Goal: Task Accomplishment & Management: Use online tool/utility

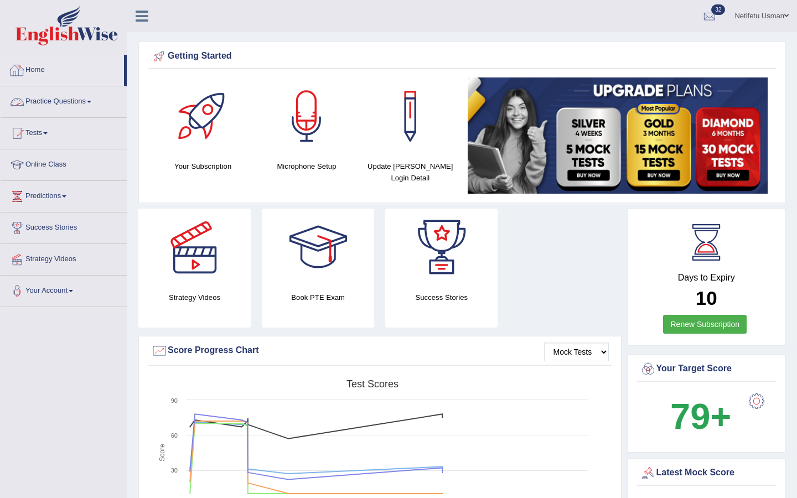
click at [87, 103] on link "Practice Questions" at bounding box center [64, 100] width 126 height 28
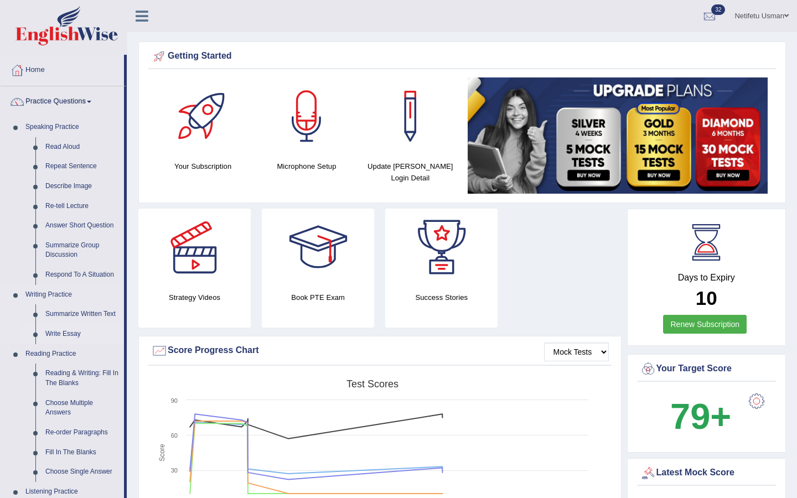
click at [75, 335] on link "Write Essay" at bounding box center [82, 334] width 84 height 20
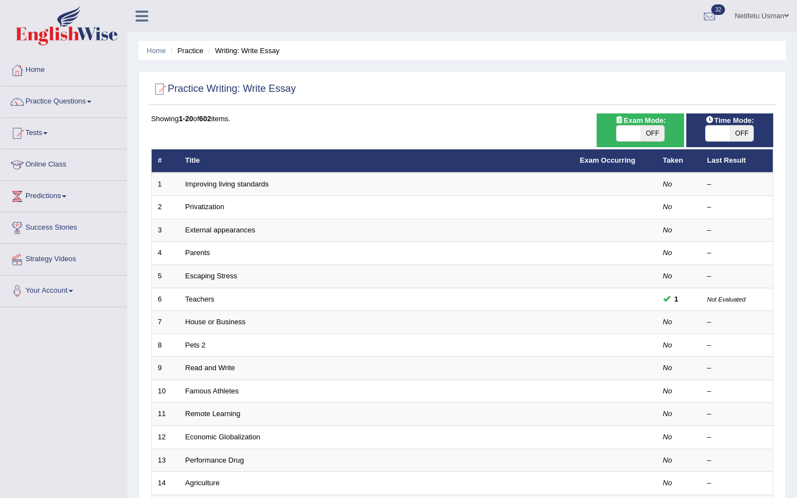
click at [656, 136] on span "OFF" at bounding box center [652, 133] width 24 height 15
checkbox input "true"
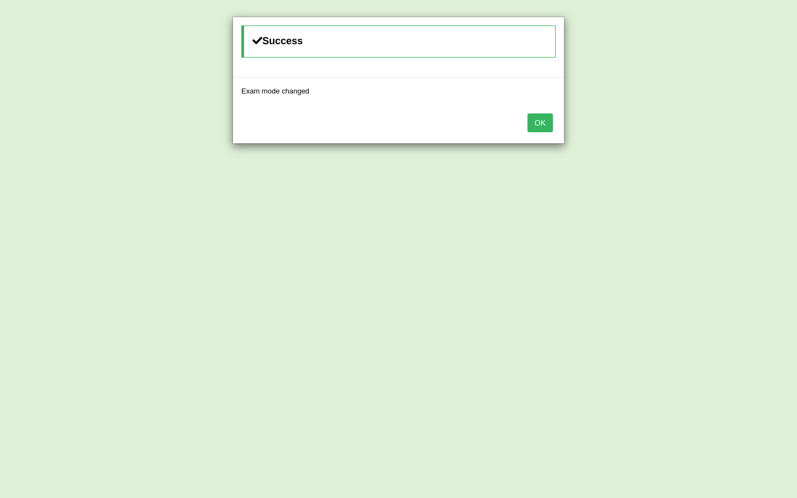
click at [547, 120] on button "OK" at bounding box center [540, 122] width 25 height 19
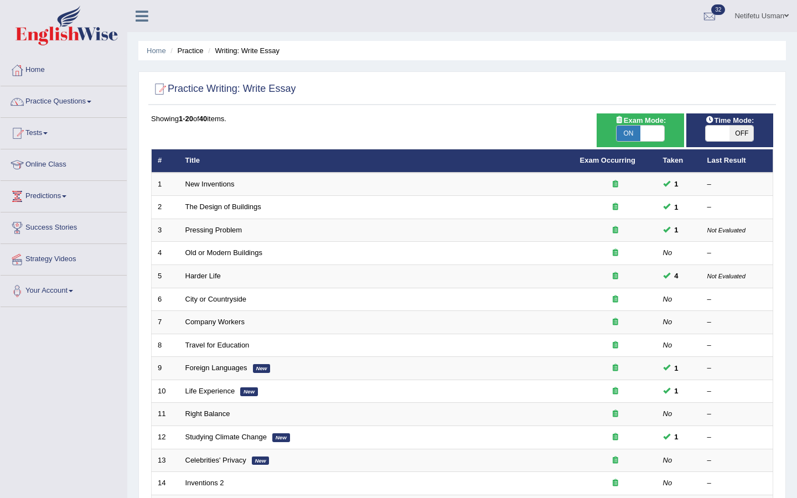
click at [738, 132] on span "OFF" at bounding box center [742, 133] width 24 height 15
checkbox input "true"
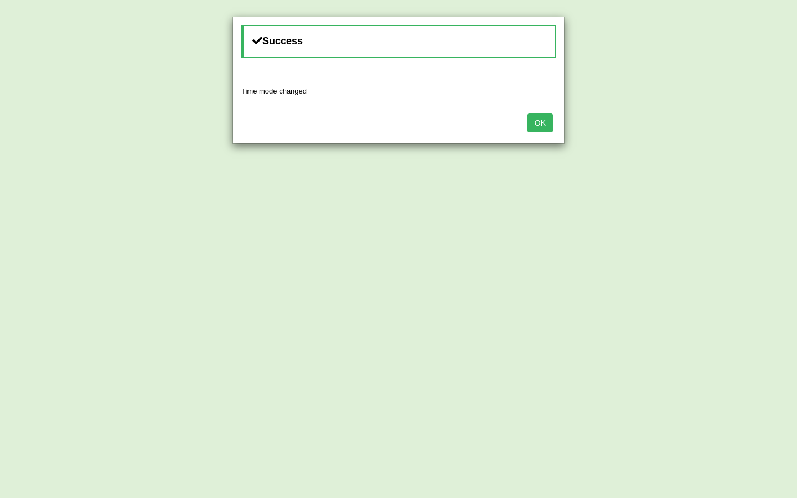
click at [537, 123] on button "OK" at bounding box center [540, 122] width 25 height 19
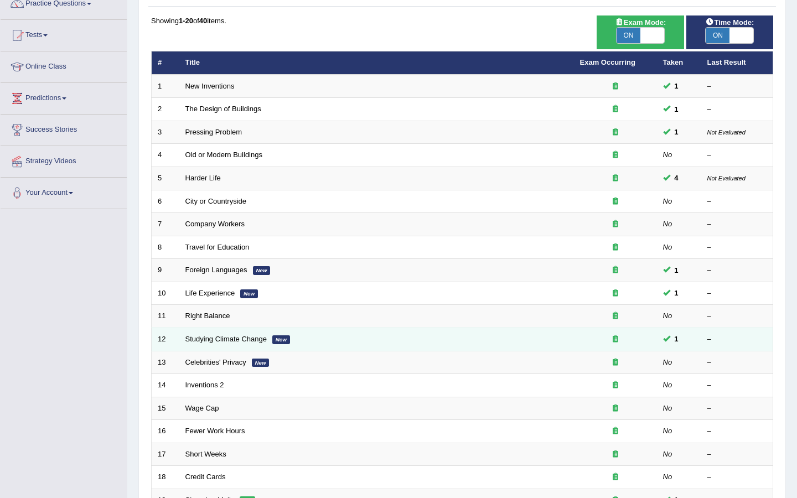
scroll to position [235, 0]
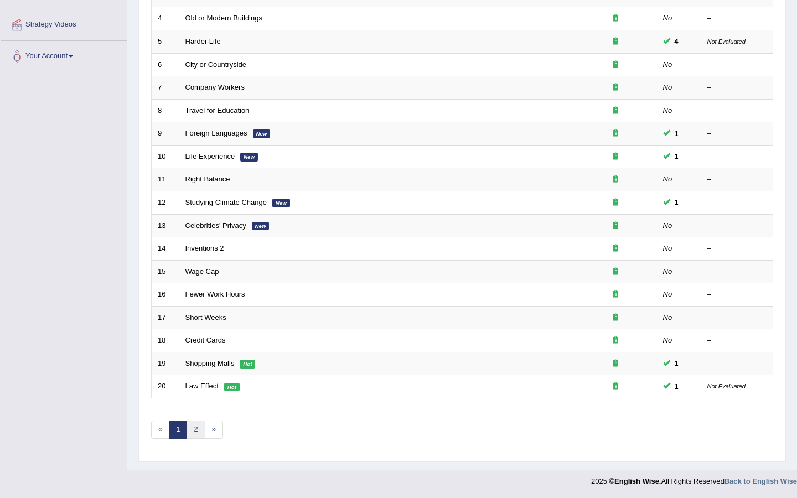
click at [198, 432] on link "2" at bounding box center [196, 430] width 18 height 18
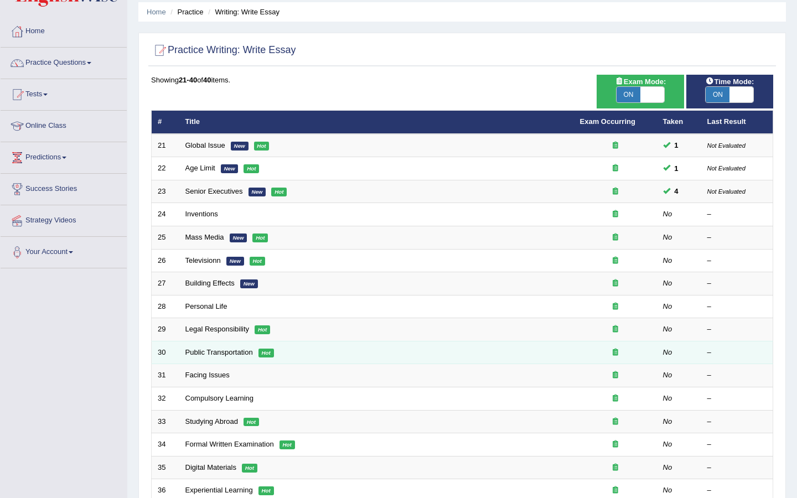
scroll to position [20, 0]
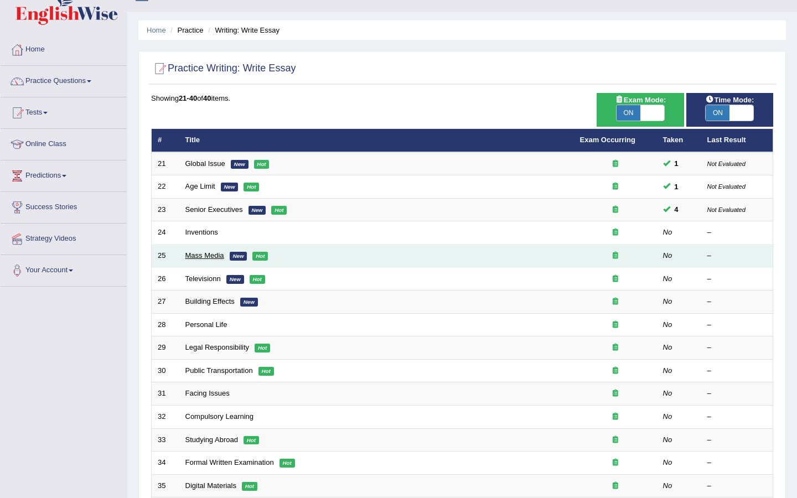
click at [211, 259] on link "Mass Media" at bounding box center [204, 255] width 39 height 8
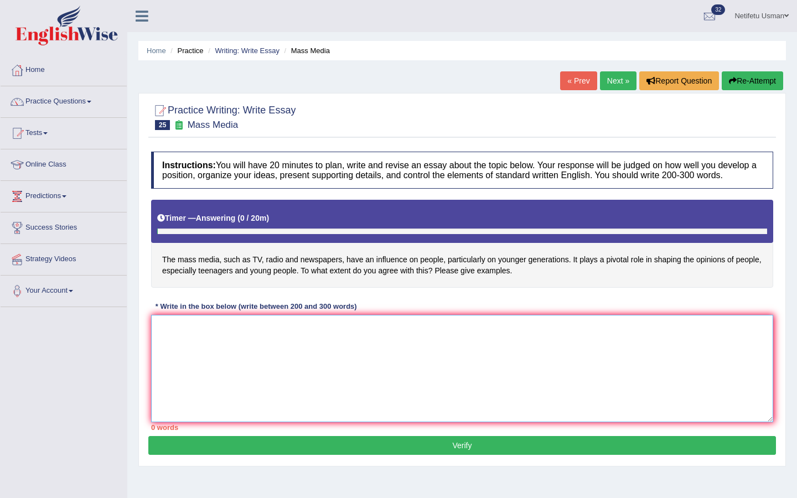
click at [224, 339] on textarea at bounding box center [462, 368] width 622 height 107
click at [259, 339] on textarea "The incresing influence of ET hads ignited numerous discussions." at bounding box center [462, 368] width 622 height 107
click at [423, 344] on textarea "The incresing influence of ET on our lives has ignited numerous discussions." at bounding box center [462, 368] width 622 height 107
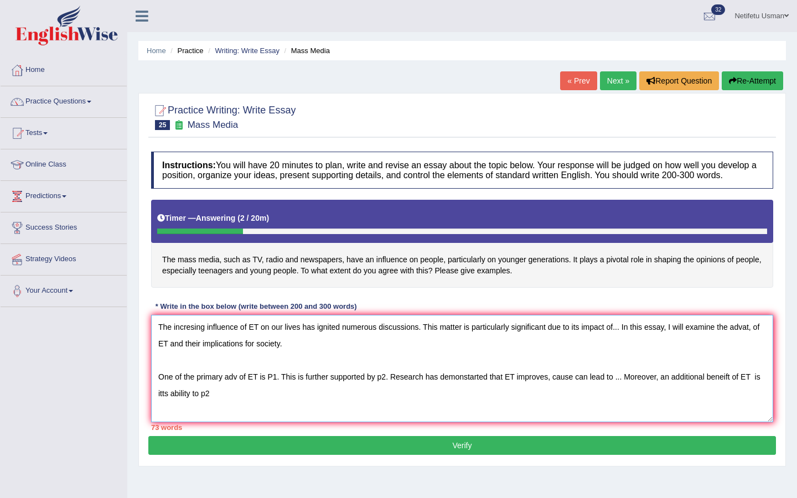
click at [386, 385] on textarea "The incresing influence of ET on our lives has ignited numerous discussions. Th…" at bounding box center [462, 368] width 622 height 107
click at [229, 406] on textarea "The incresing influence of ET on our lives has ignited numerous discussions. Th…" at bounding box center [462, 368] width 622 height 107
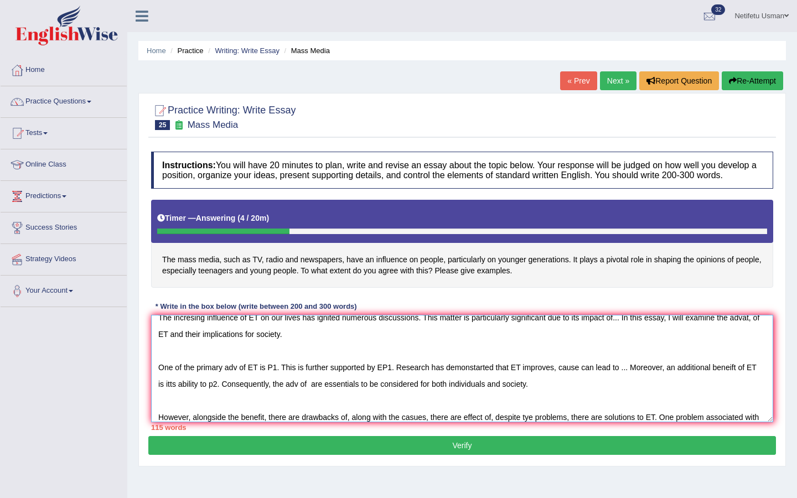
scroll to position [12, 0]
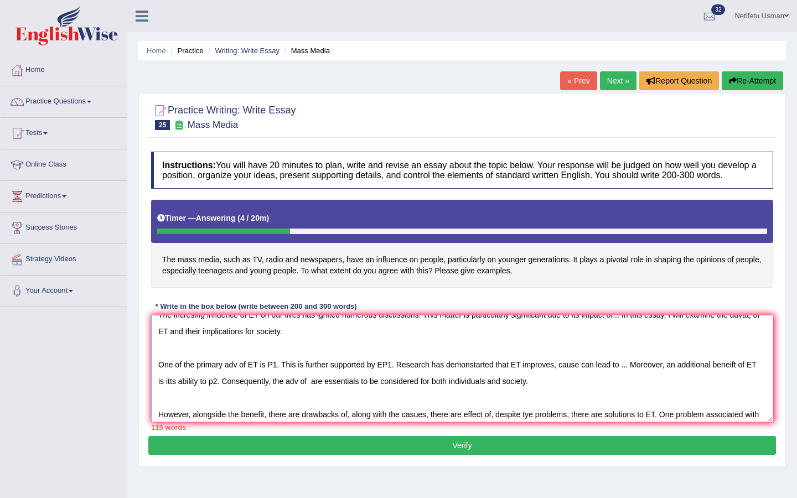
drag, startPoint x: 681, startPoint y: 427, endPoint x: 767, endPoint y: 424, distance: 85.9
click at [767, 422] on textarea "The incresing influence of ET on our lives has ignited numerous discussions. Th…" at bounding box center [462, 368] width 622 height 107
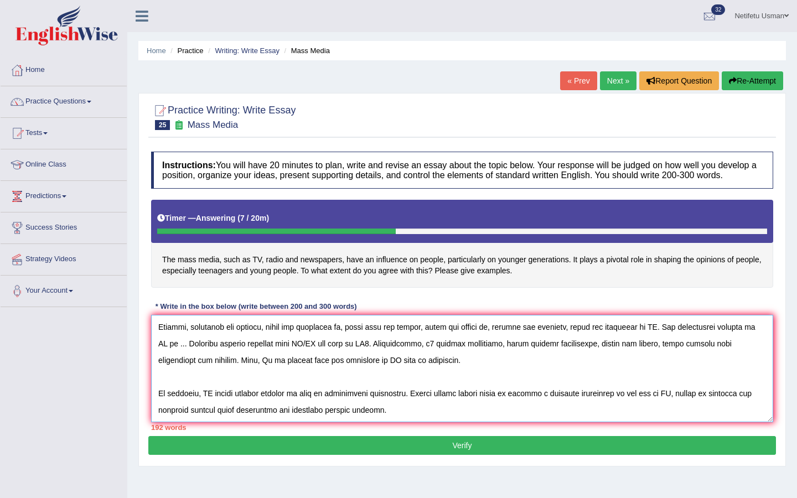
scroll to position [0, 0]
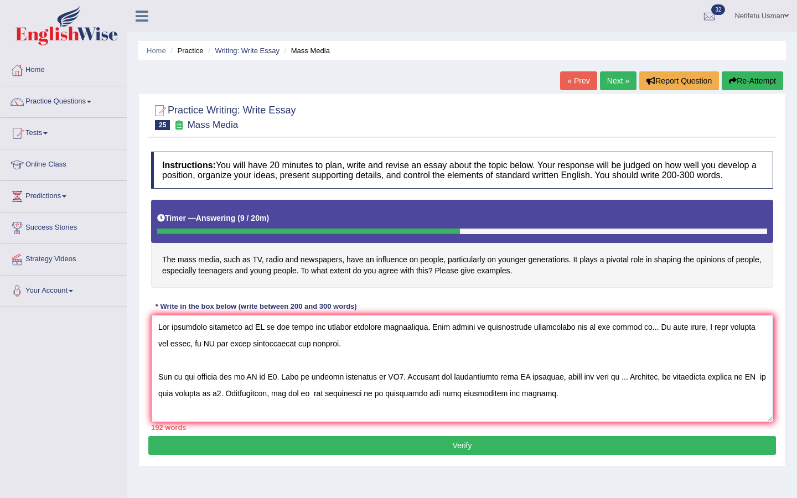
click at [257, 334] on textarea at bounding box center [462, 368] width 622 height 107
click at [191, 340] on textarea at bounding box center [462, 368] width 622 height 107
click at [660, 339] on textarea at bounding box center [462, 368] width 622 height 107
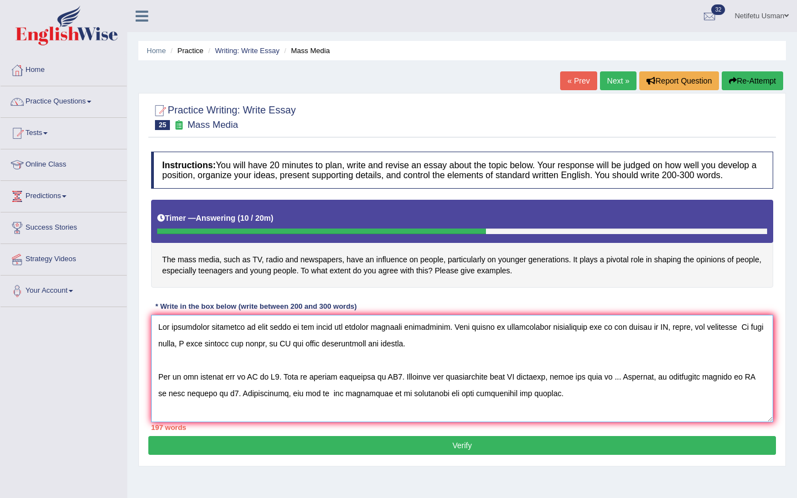
drag, startPoint x: 654, startPoint y: 337, endPoint x: 743, endPoint y: 339, distance: 89.7
click at [743, 339] on textarea at bounding box center [462, 368] width 622 height 107
click at [333, 355] on textarea at bounding box center [462, 368] width 622 height 107
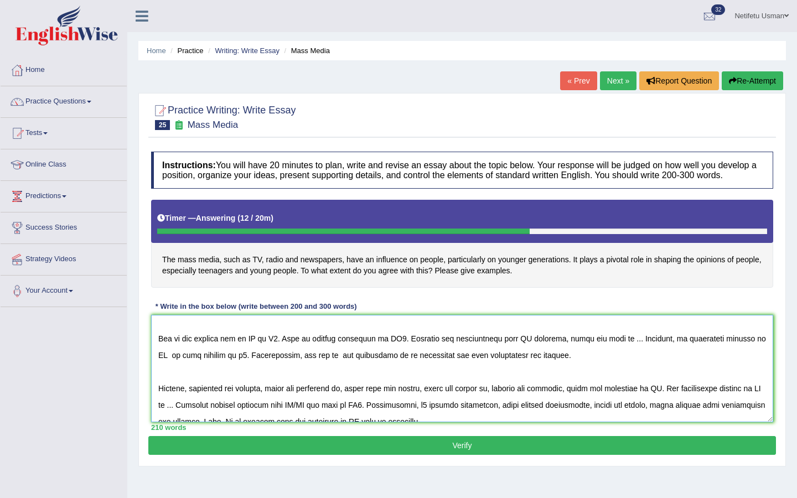
scroll to position [39, 0]
click at [257, 366] on textarea at bounding box center [462, 368] width 622 height 107
click at [311, 365] on textarea at bounding box center [462, 368] width 622 height 107
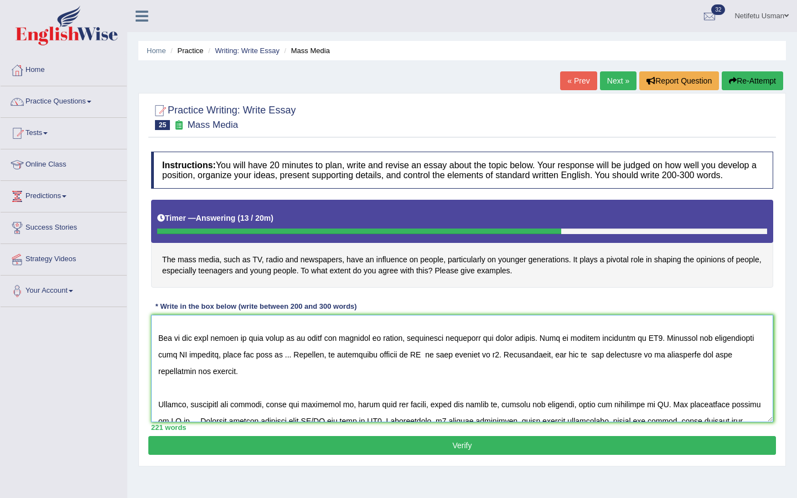
click at [666, 365] on textarea at bounding box center [462, 368] width 622 height 107
drag, startPoint x: 671, startPoint y: 366, endPoint x: 755, endPoint y: 363, distance: 84.2
click at [755, 364] on textarea at bounding box center [462, 368] width 622 height 107
drag, startPoint x: 755, startPoint y: 363, endPoint x: 689, endPoint y: 359, distance: 66.0
click at [691, 361] on textarea at bounding box center [462, 368] width 622 height 107
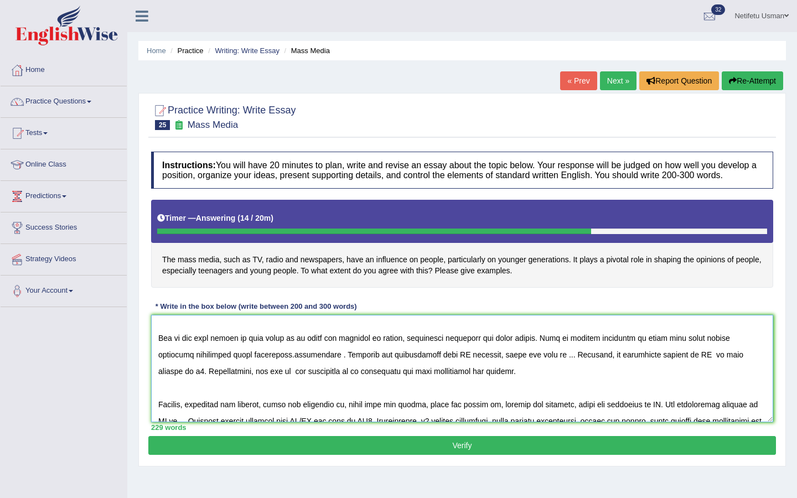
click at [293, 382] on textarea at bounding box center [462, 368] width 622 height 107
click at [380, 381] on textarea at bounding box center [462, 368] width 622 height 107
click at [352, 381] on textarea at bounding box center [462, 368] width 622 height 107
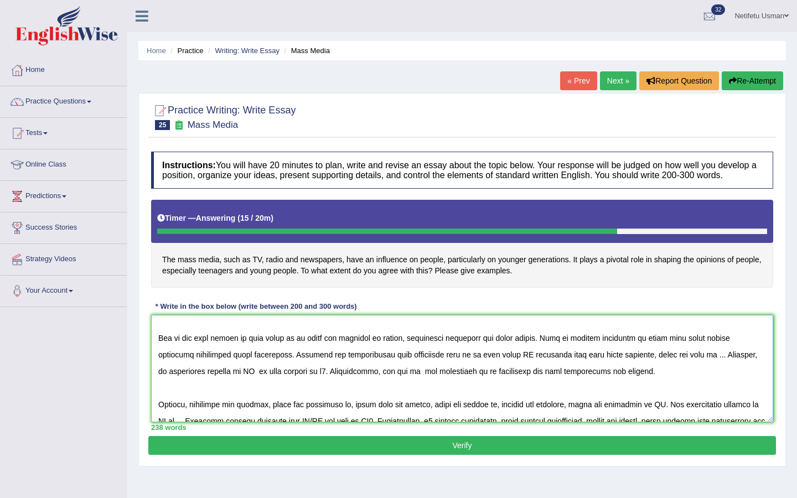
drag, startPoint x: 529, startPoint y: 381, endPoint x: 584, endPoint y: 380, distance: 55.4
click at [584, 380] on textarea at bounding box center [462, 368] width 622 height 107
click at [564, 381] on textarea at bounding box center [462, 368] width 622 height 107
click at [626, 381] on textarea at bounding box center [462, 368] width 622 height 107
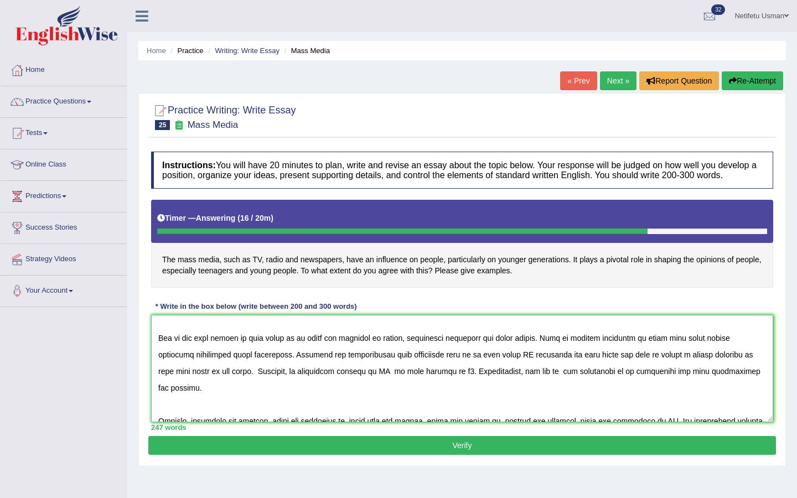
click at [360, 399] on textarea at bounding box center [462, 368] width 622 height 107
click at [427, 395] on textarea at bounding box center [462, 368] width 622 height 107
click at [468, 399] on textarea at bounding box center [462, 368] width 622 height 107
click at [638, 397] on textarea at bounding box center [462, 368] width 622 height 107
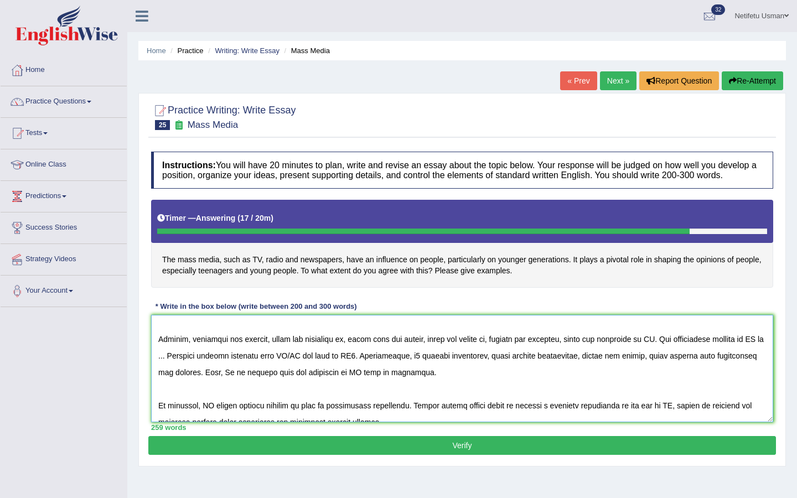
scroll to position [122, 0]
drag, startPoint x: 358, startPoint y: 364, endPoint x: 580, endPoint y: 368, distance: 222.0
click at [580, 368] on textarea at bounding box center [462, 368] width 622 height 107
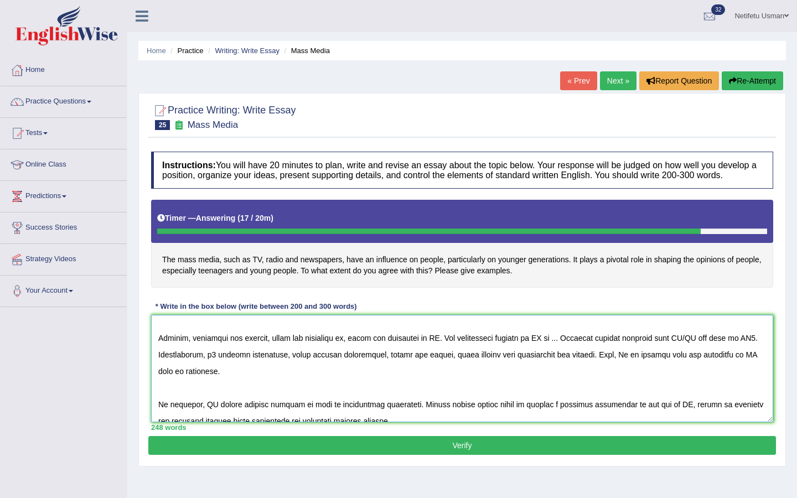
drag, startPoint x: 436, startPoint y: 367, endPoint x: 349, endPoint y: 366, distance: 86.4
click at [349, 366] on textarea at bounding box center [462, 368] width 622 height 107
click at [520, 365] on textarea at bounding box center [462, 368] width 622 height 107
click at [584, 366] on textarea at bounding box center [462, 368] width 622 height 107
click at [201, 381] on textarea at bounding box center [462, 368] width 622 height 107
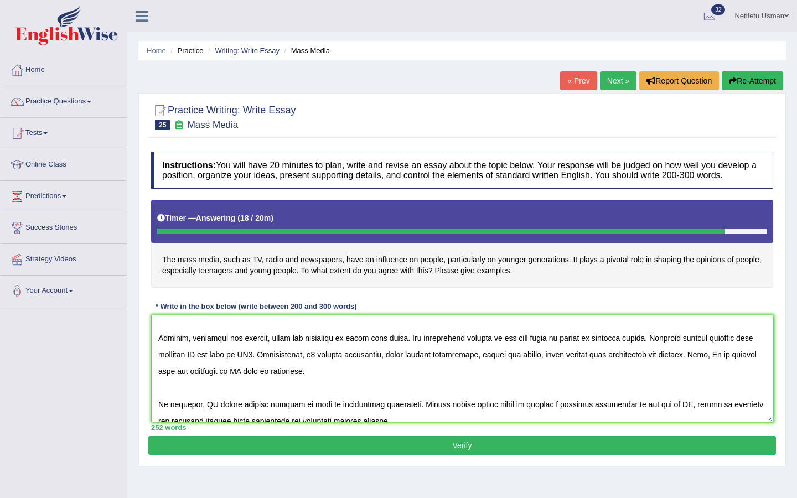
click at [272, 385] on textarea at bounding box center [462, 368] width 622 height 107
click at [397, 380] on textarea at bounding box center [462, 368] width 622 height 107
drag, startPoint x: 509, startPoint y: 381, endPoint x: 665, endPoint y: 384, distance: 156.1
click at [665, 384] on textarea at bounding box center [462, 368] width 622 height 107
click at [431, 381] on textarea at bounding box center [462, 368] width 622 height 107
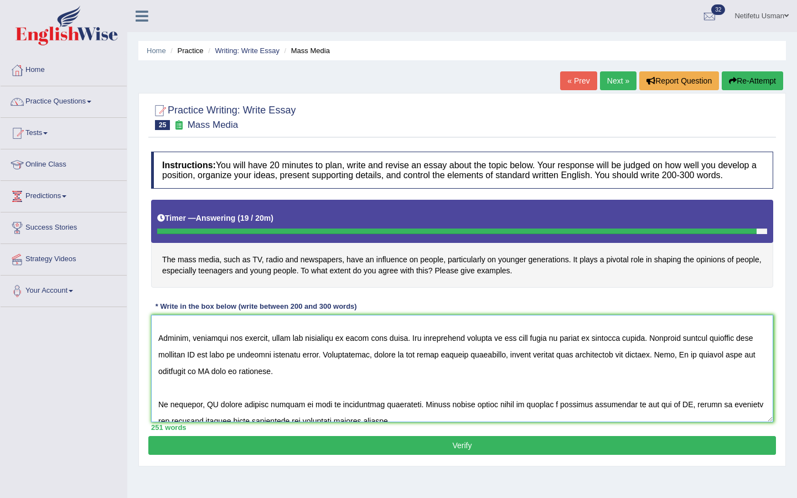
click at [532, 380] on textarea at bounding box center [462, 368] width 622 height 107
click at [230, 398] on textarea at bounding box center [462, 368] width 622 height 107
type textarea "The increasing influence of mass media on our lives has ignited numerous discus…"
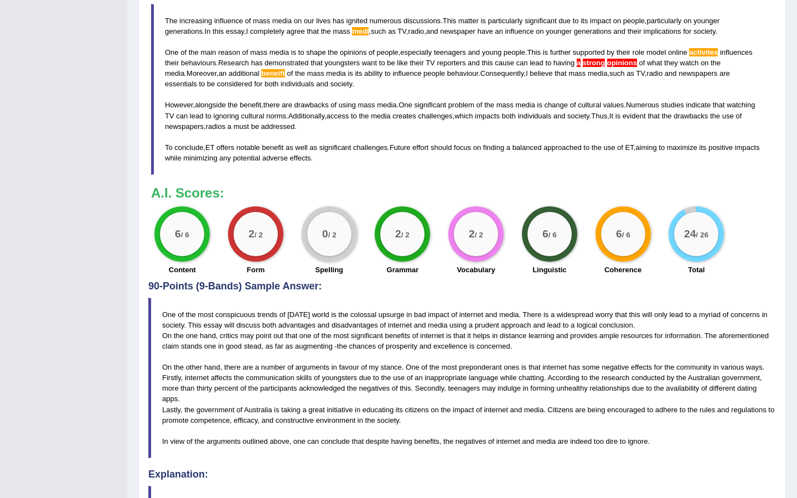
scroll to position [519, 0]
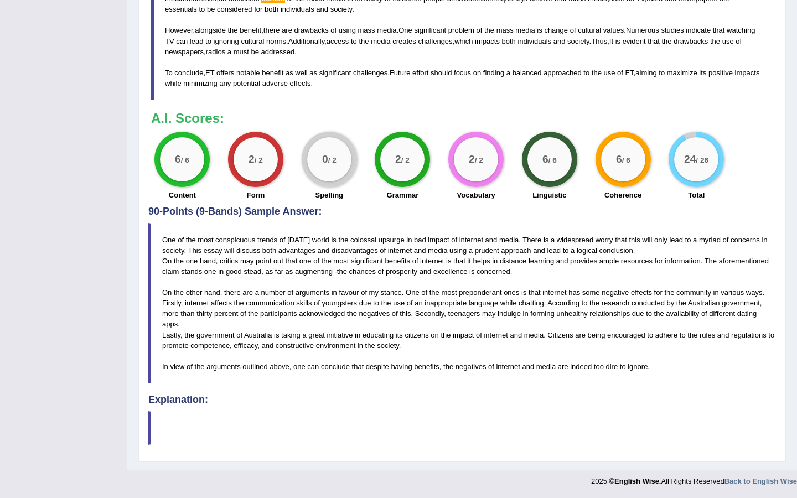
drag, startPoint x: 162, startPoint y: 235, endPoint x: 184, endPoint y: 389, distance: 155.5
click at [185, 397] on div "Practice Writing: Write Essay 25 Mass Media Instructions: You will have 20 minu…" at bounding box center [462, 23] width 648 height 878
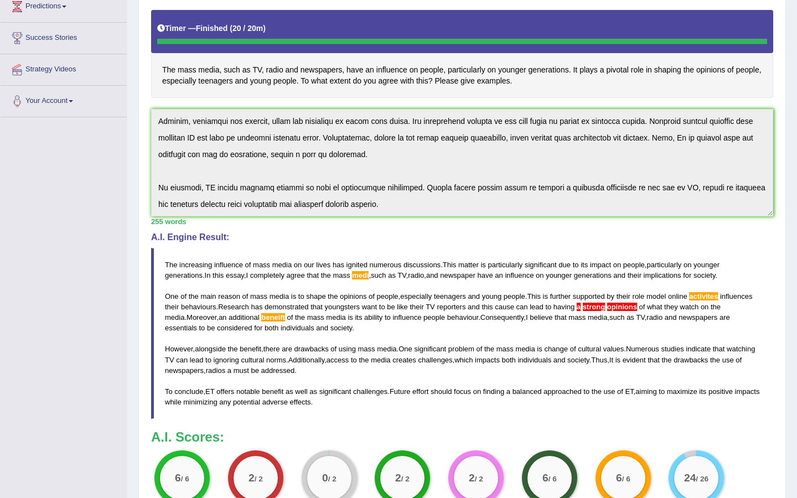
scroll to position [195, 0]
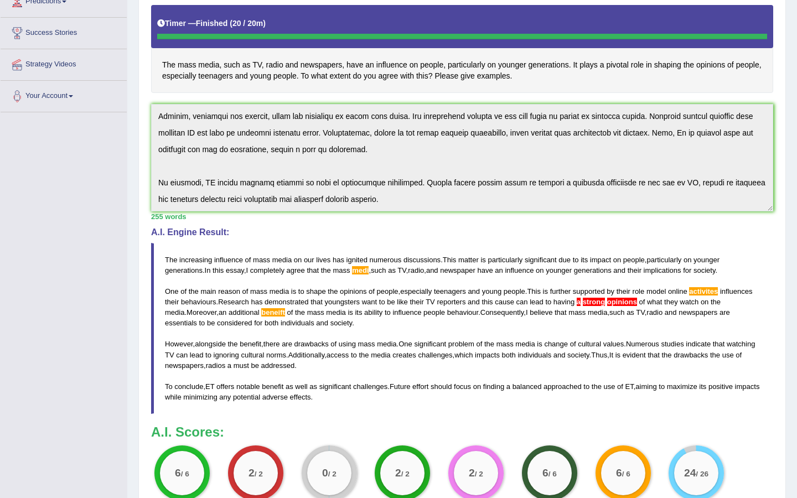
click at [174, 275] on span "generations" at bounding box center [184, 270] width 38 height 8
drag, startPoint x: 166, startPoint y: 266, endPoint x: 199, endPoint y: 334, distance: 76.3
click at [199, 334] on blockquote "The increasing influence of mass media on our lives has ignited numerous discus…" at bounding box center [462, 329] width 622 height 172
click at [217, 327] on span "considered" at bounding box center [234, 323] width 35 height 8
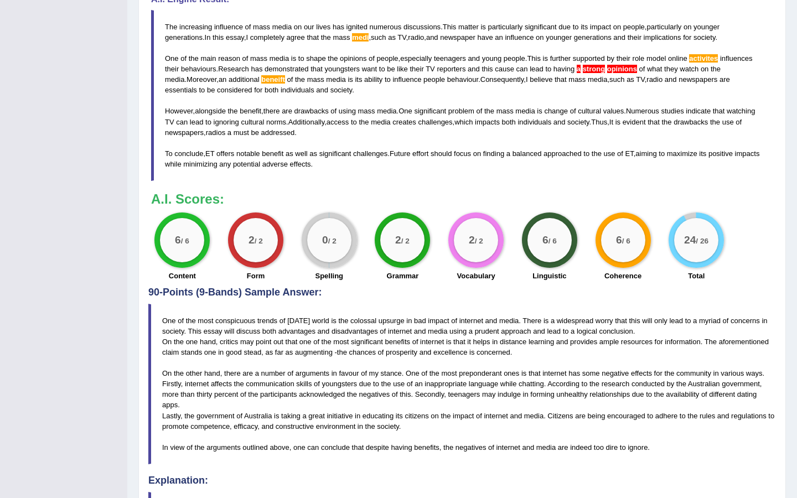
scroll to position [221, 0]
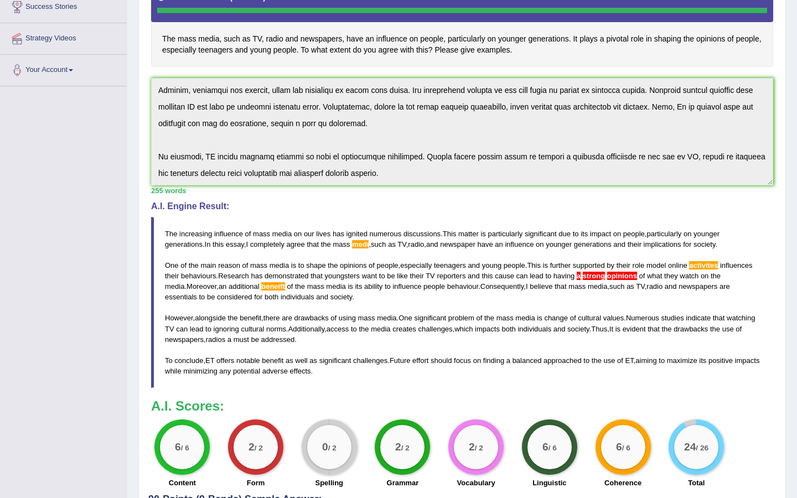
drag, startPoint x: 164, startPoint y: 240, endPoint x: 344, endPoint y: 366, distance: 219.4
click at [344, 366] on blockquote "The increasing influence of mass media on our lives has ignited numerous discus…" at bounding box center [462, 303] width 622 height 172
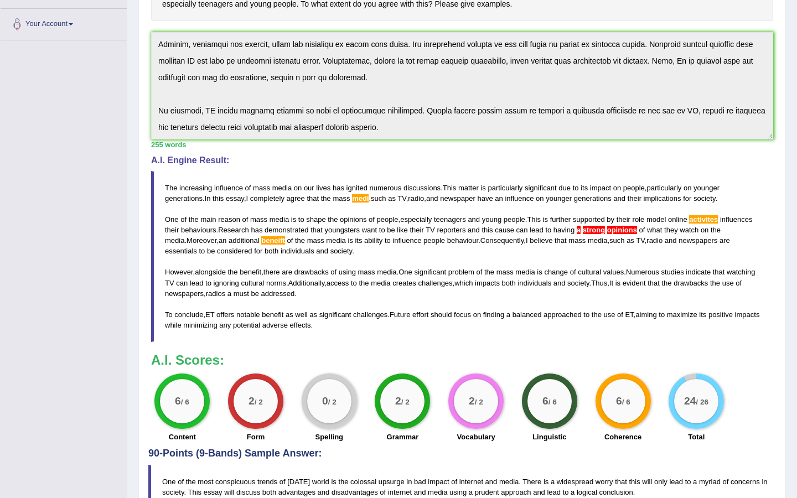
scroll to position [272, 0]
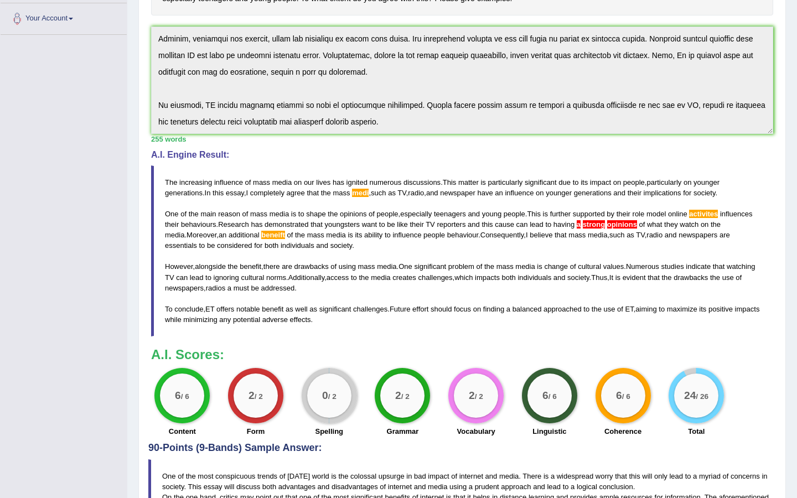
drag, startPoint x: 167, startPoint y: 191, endPoint x: 277, endPoint y: 298, distance: 153.1
click at [277, 304] on blockquote "The increasing influence of mass media on our lives has ignited numerous discus…" at bounding box center [462, 252] width 622 height 172
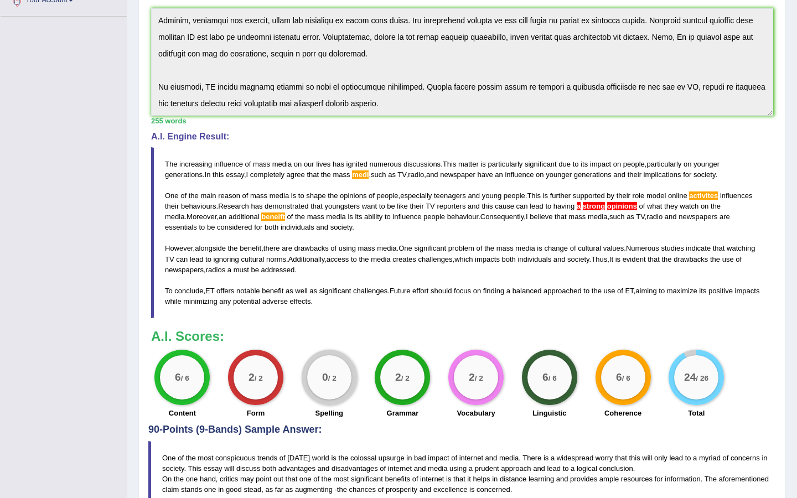
scroll to position [519, 0]
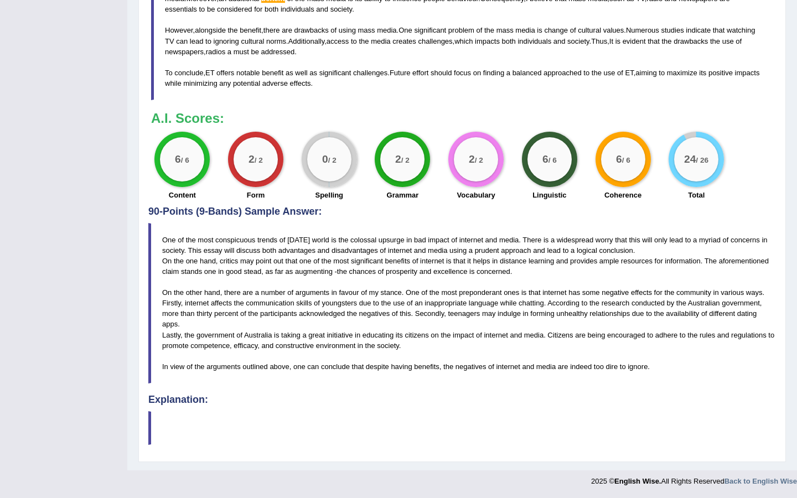
drag, startPoint x: 164, startPoint y: 241, endPoint x: 327, endPoint y: 345, distance: 193.2
click at [327, 345] on blockquote "One of the most conspicuous trends of [DATE] world is the colossal upsurge in b…" at bounding box center [462, 303] width 628 height 161
click at [296, 377] on blockquote "One of the most conspicuous trends of [DATE] world is the colossal upsurge in b…" at bounding box center [462, 303] width 628 height 161
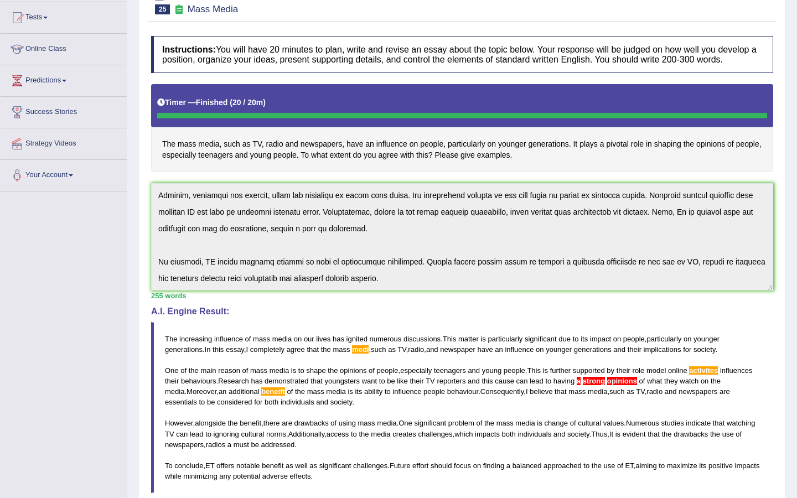
scroll to position [180, 0]
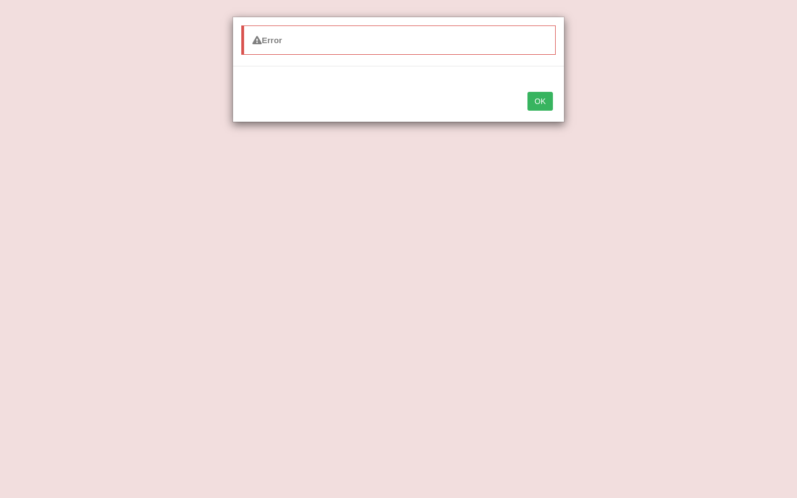
click at [540, 103] on button "OK" at bounding box center [540, 101] width 25 height 19
